Goal: Task Accomplishment & Management: Use online tool/utility

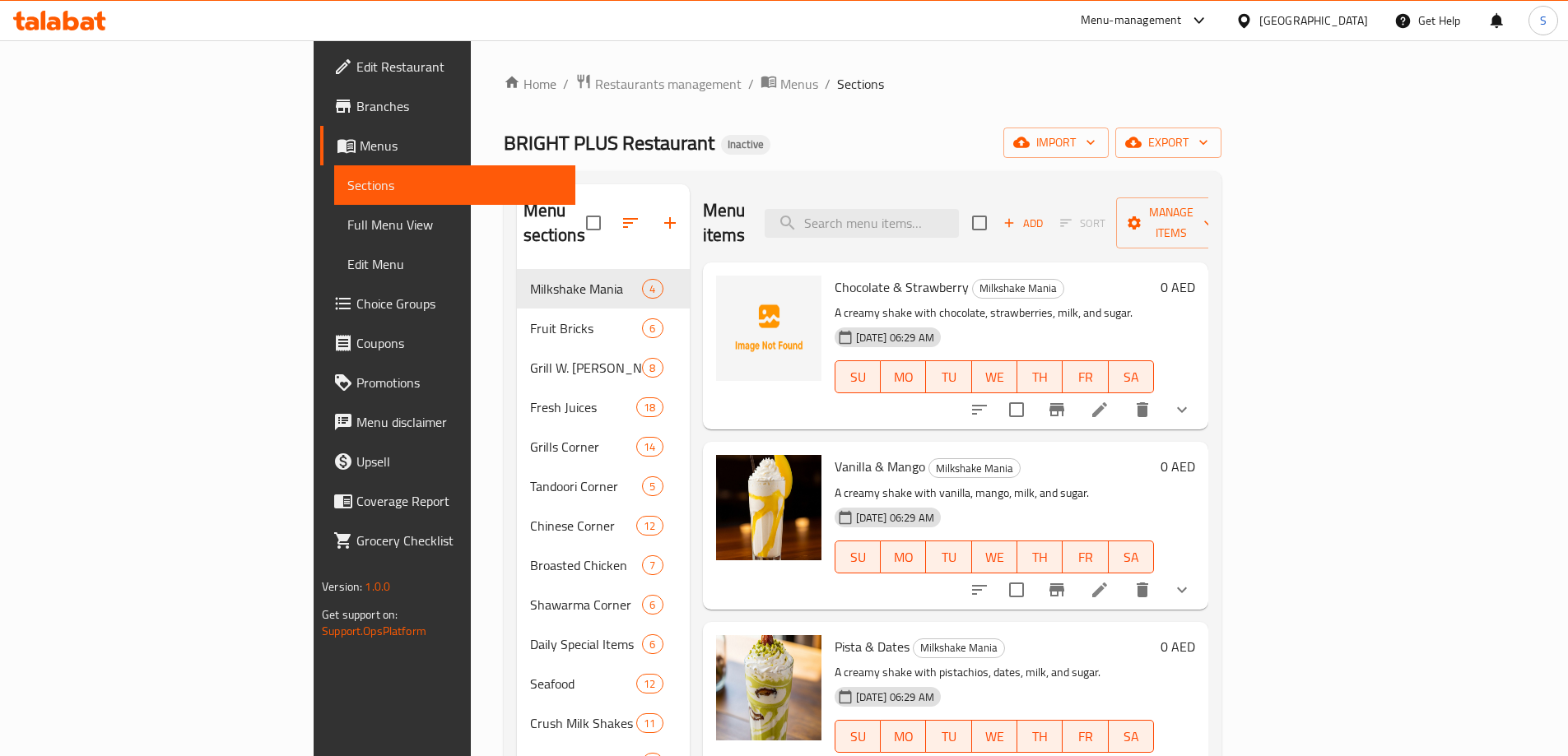
click at [733, 118] on div "Home / Restaurants management / Menus / Sections BRIGHT PLUS Restaurant Inactiv…" at bounding box center [862, 556] width 717 height 966
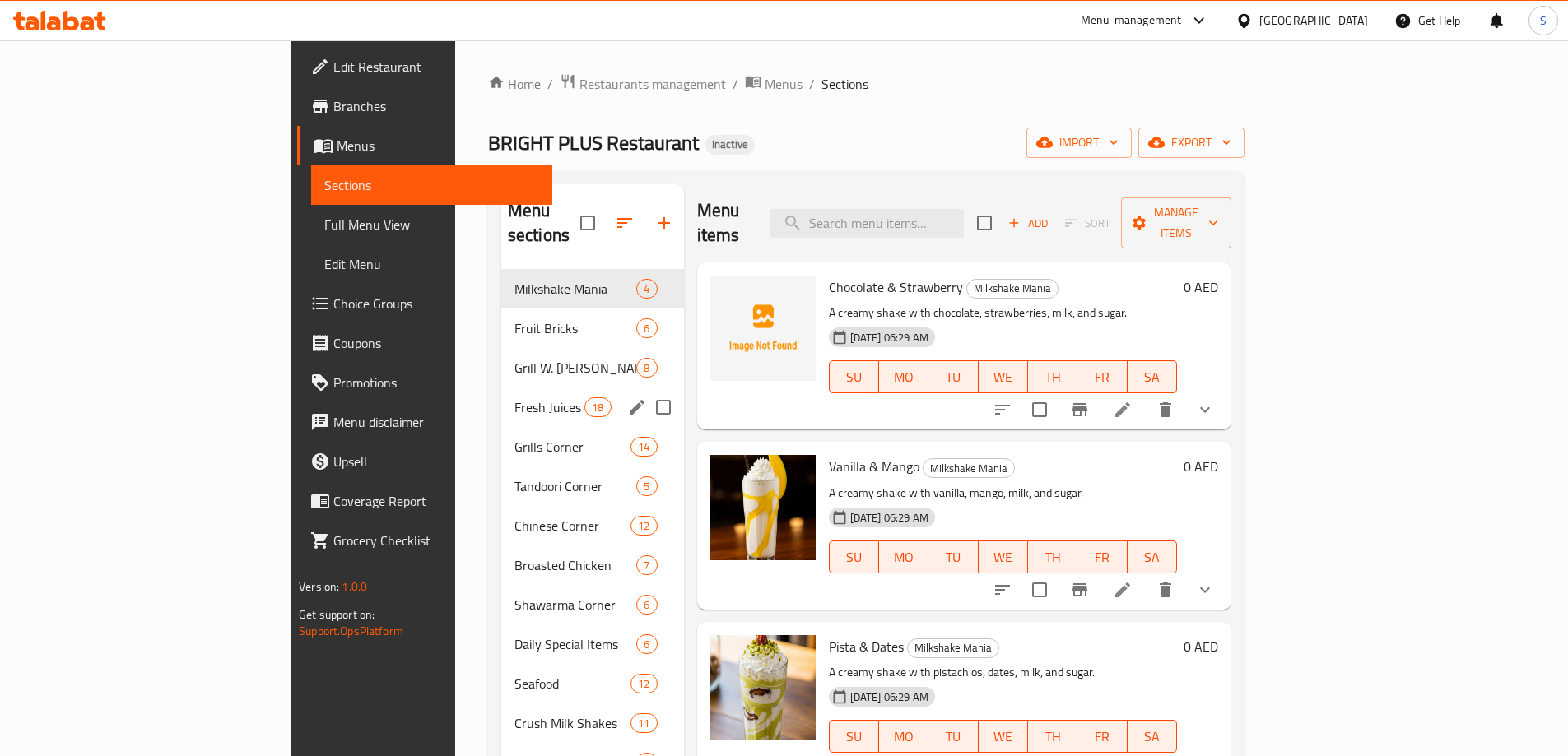
click at [501, 395] on div "Fresh Juices 18" at bounding box center [593, 408] width 183 height 40
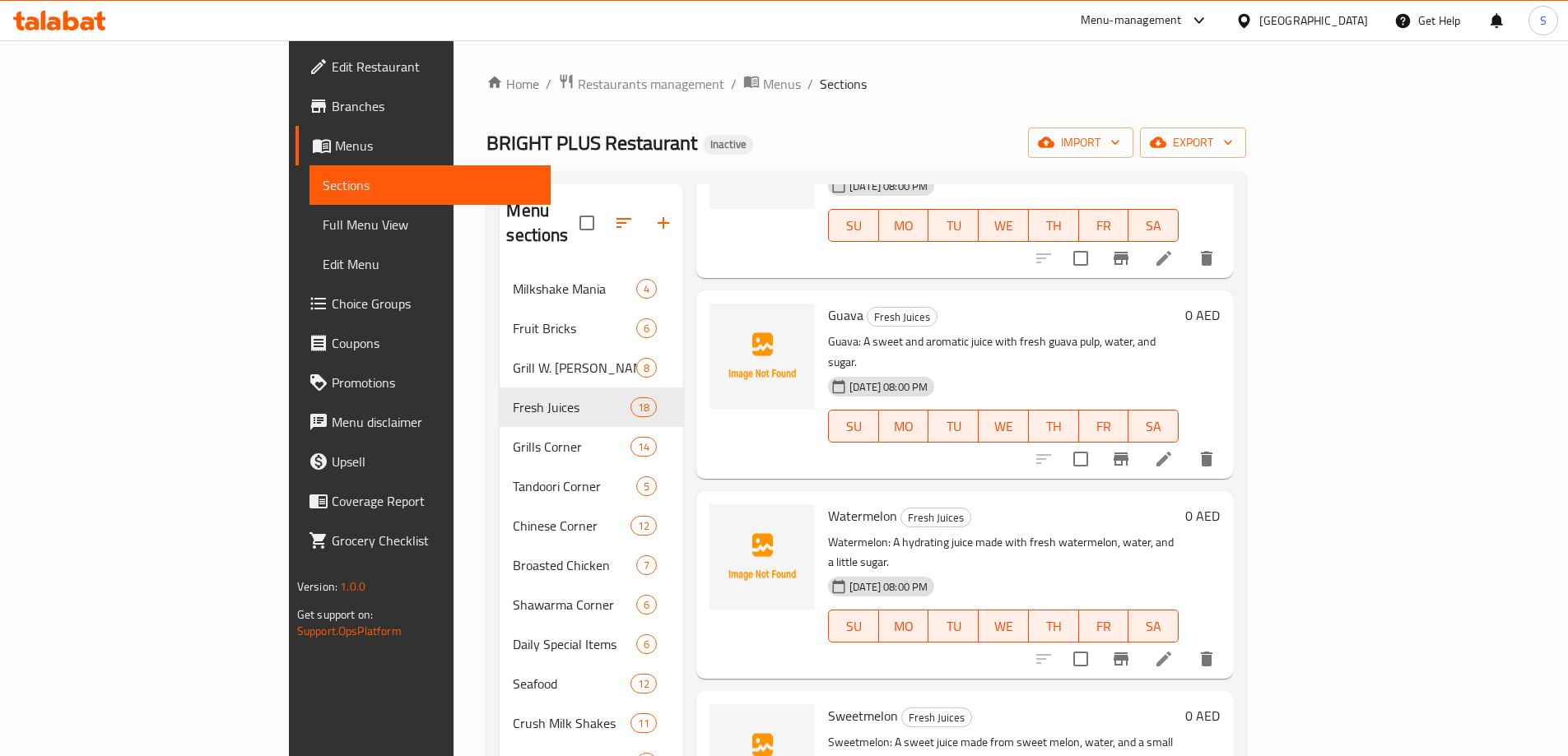
scroll to position [2460, 0]
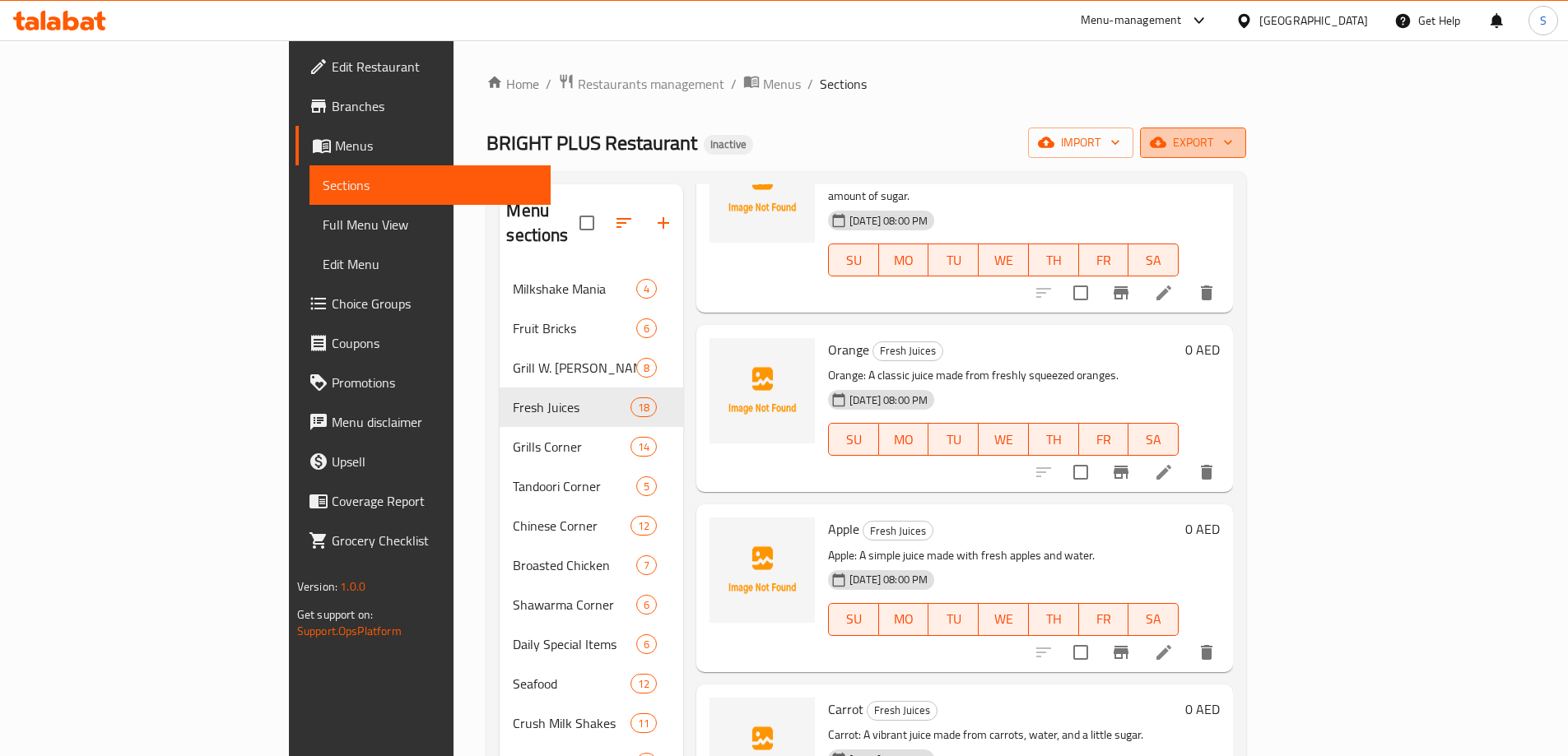
click at [1233, 141] on span "export" at bounding box center [1192, 143] width 80 height 21
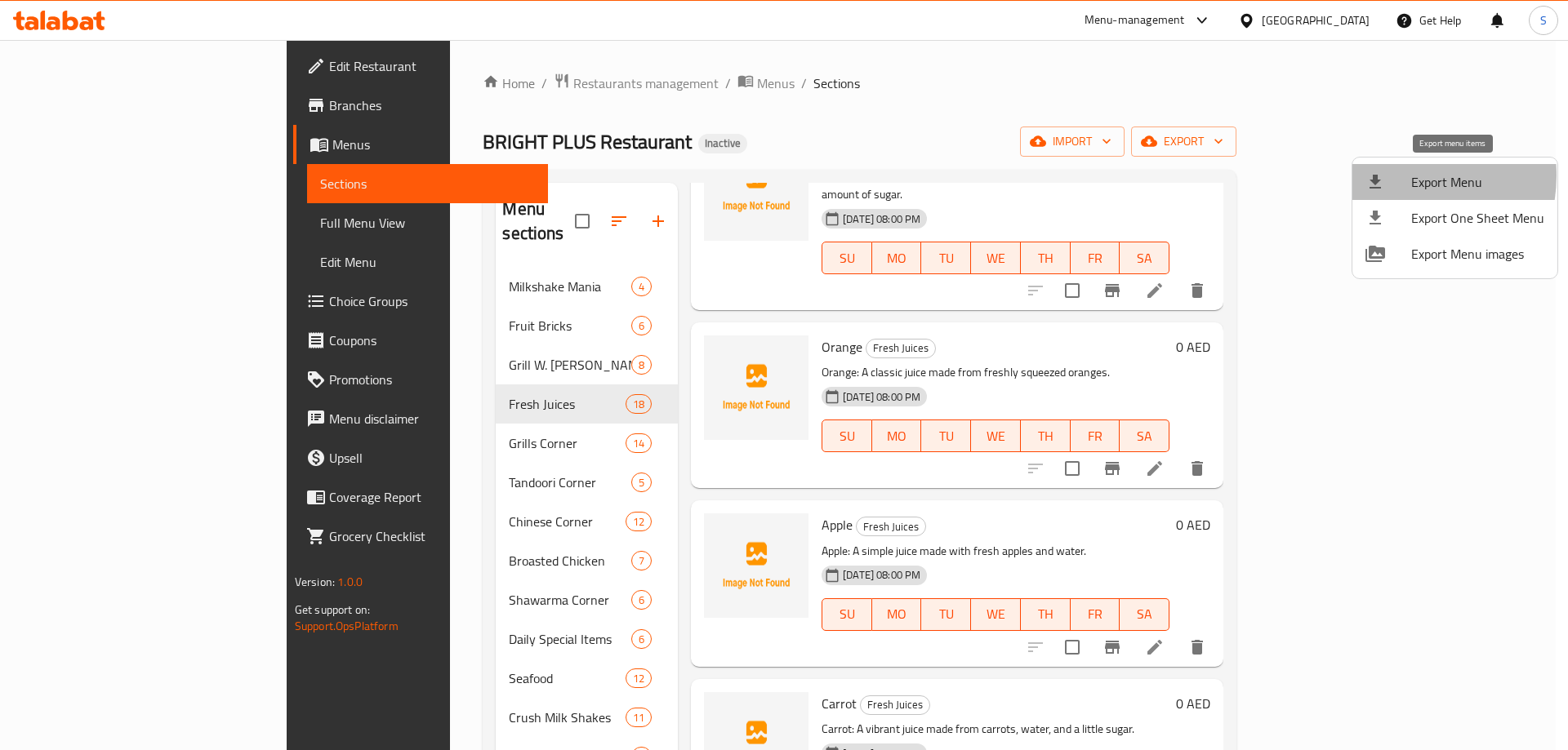
click at [1395, 175] on div at bounding box center [1387, 182] width 46 height 20
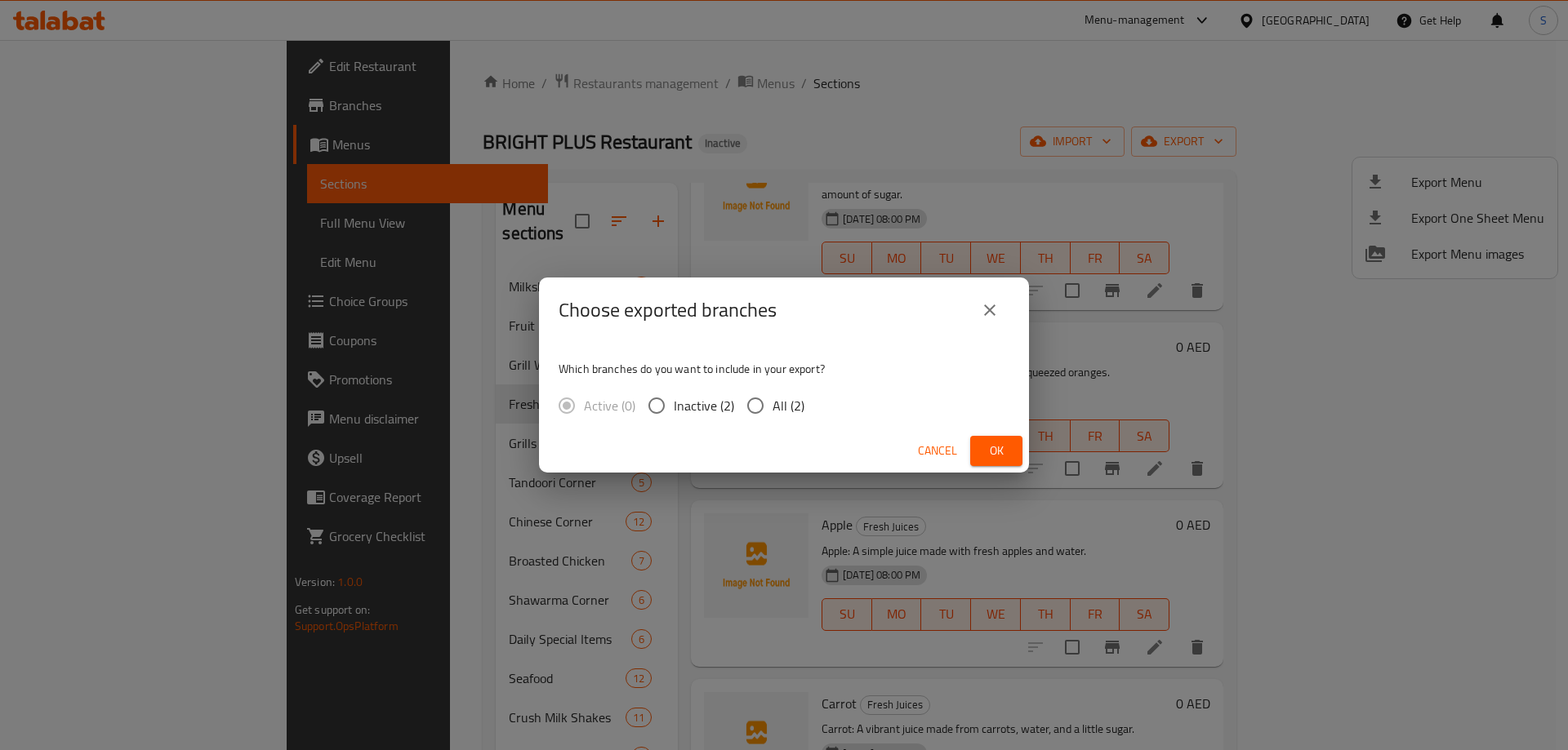
click at [750, 404] on input "All (2)" at bounding box center [755, 405] width 35 height 35
radio input "true"
click at [999, 454] on span "Ok" at bounding box center [997, 451] width 26 height 21
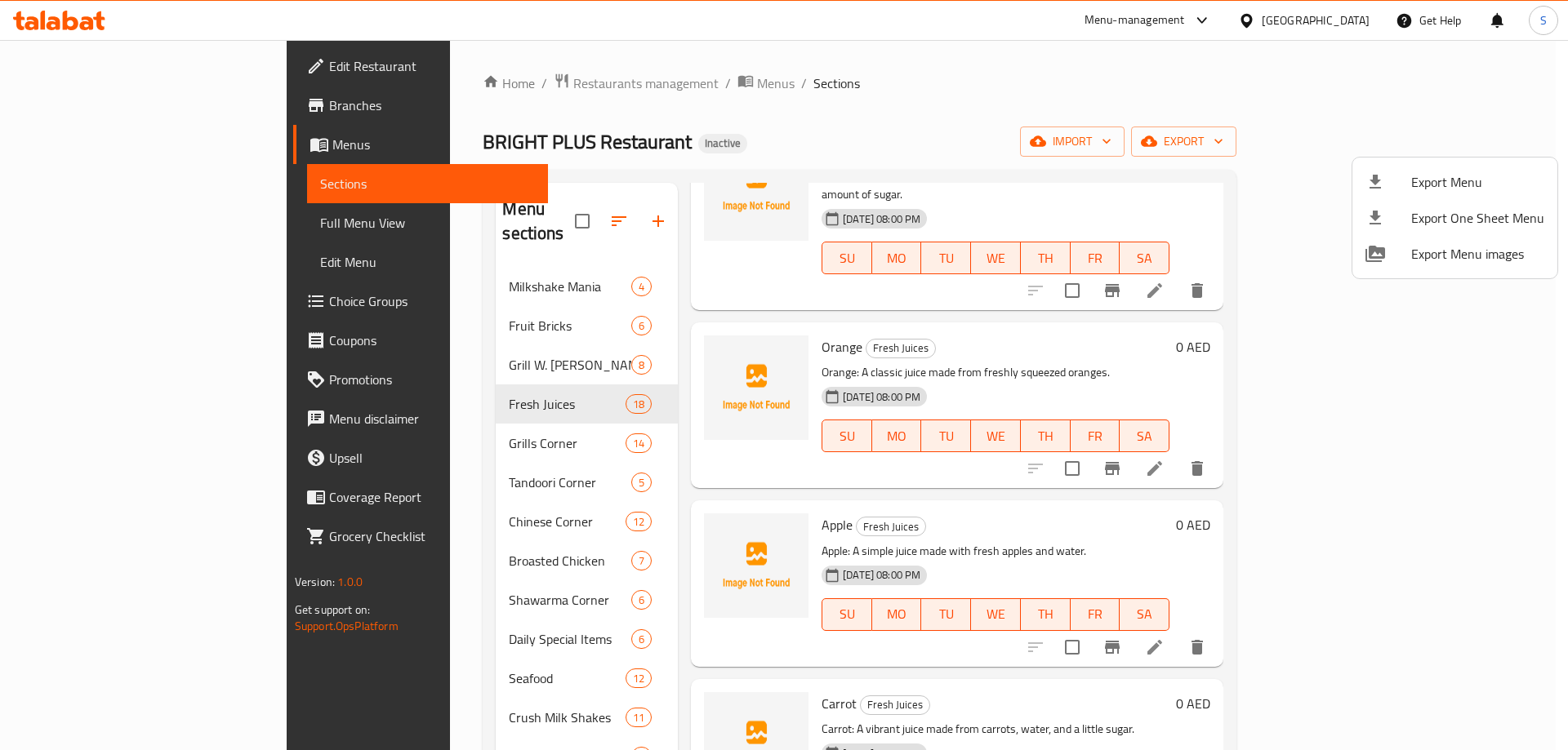
click at [404, 258] on div at bounding box center [784, 375] width 1568 height 750
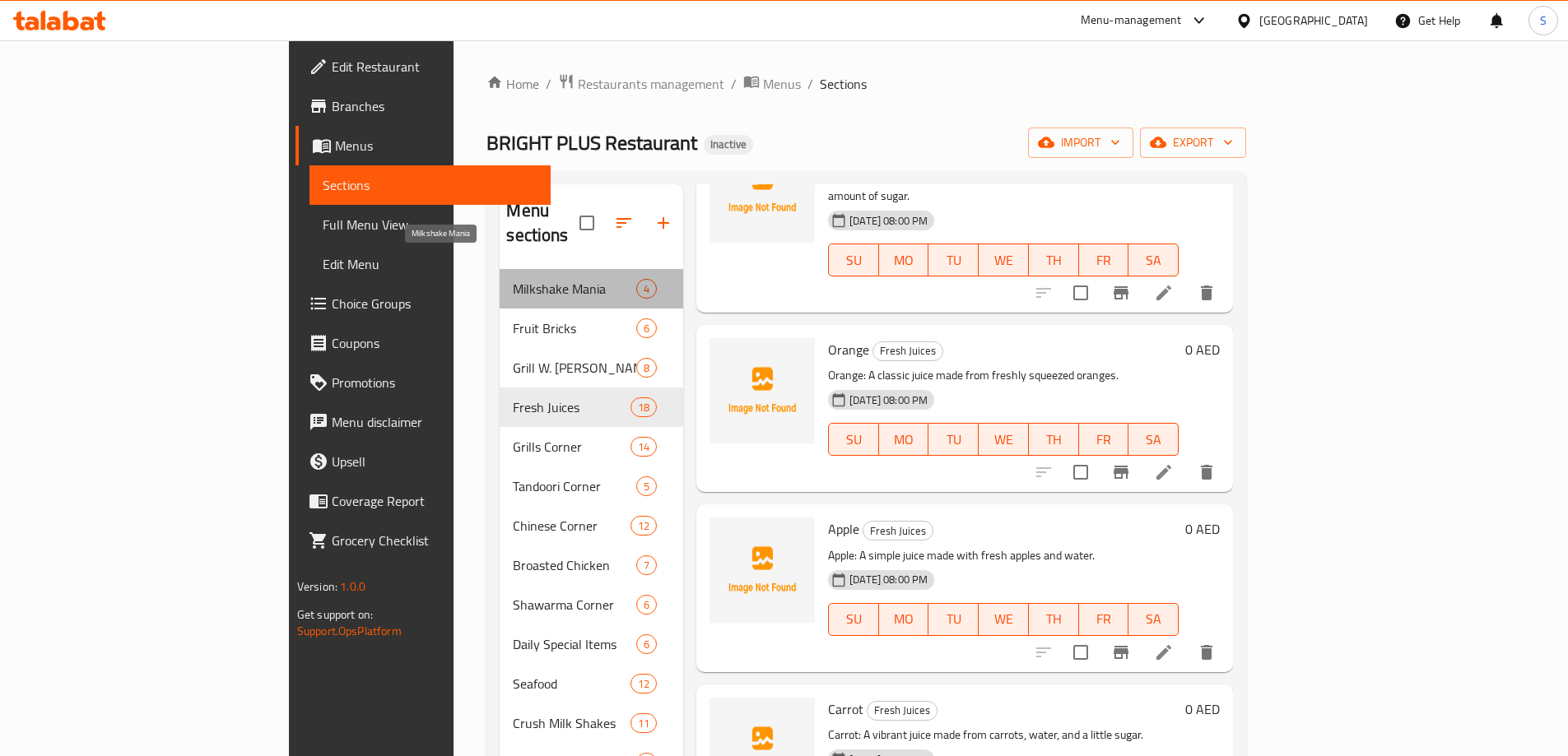
click at [513, 279] on span "Milkshake Mania" at bounding box center [574, 289] width 124 height 20
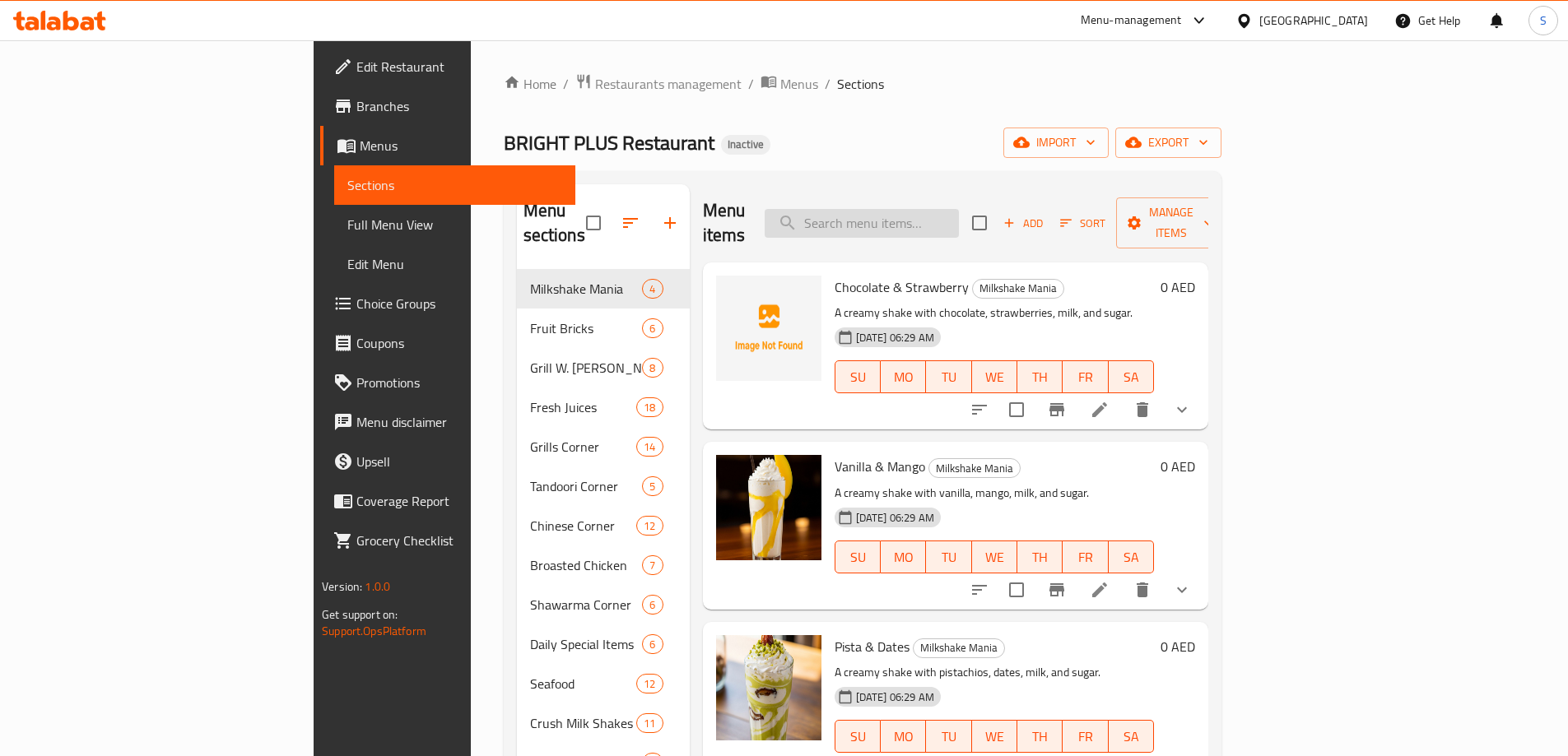
click at [927, 218] on input "search" at bounding box center [862, 223] width 194 height 29
paste input "Dry Fruit Falooda"
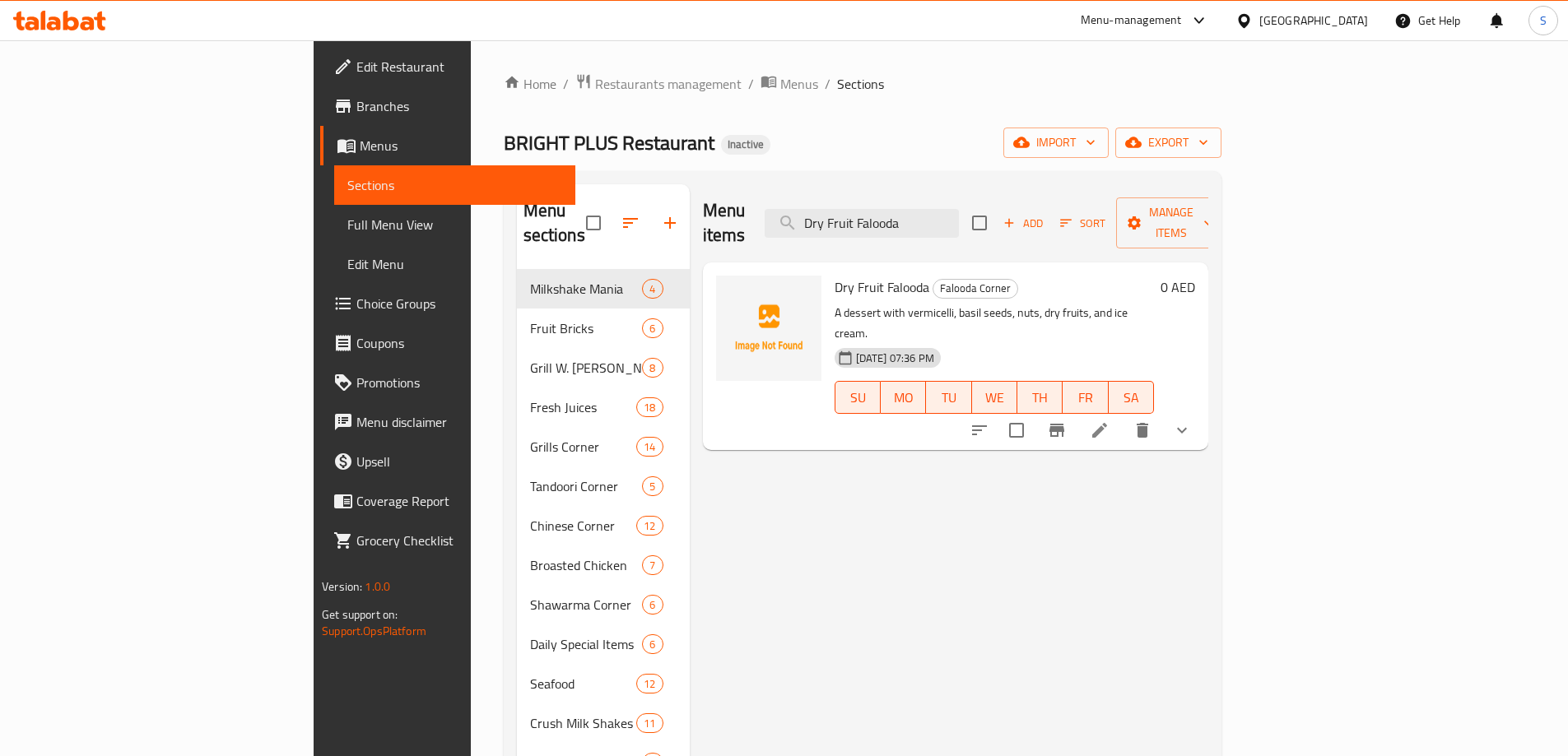
type input "Dry Fruit Falooda"
